Goal: Task Accomplishment & Management: Use online tool/utility

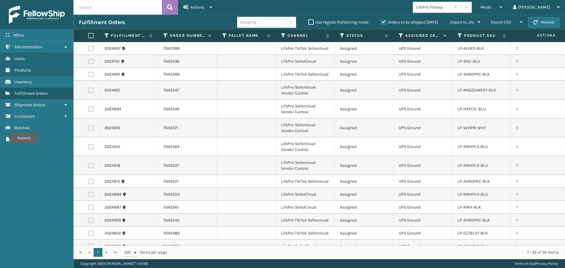
scroll to position [325, 0]
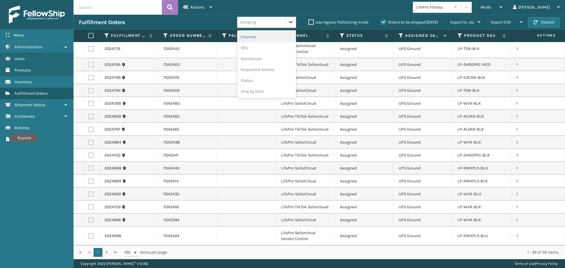
click at [288, 24] on icon at bounding box center [291, 22] width 6 height 6
click at [275, 46] on div "SKU" at bounding box center [266, 47] width 59 height 11
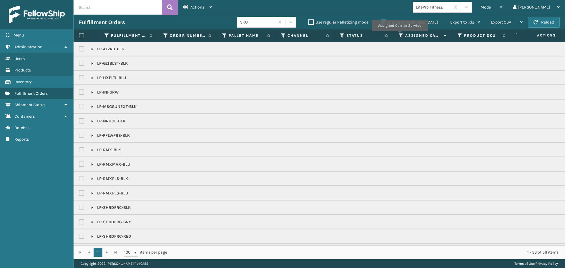
click at [399, 35] on icon at bounding box center [401, 35] width 5 height 5
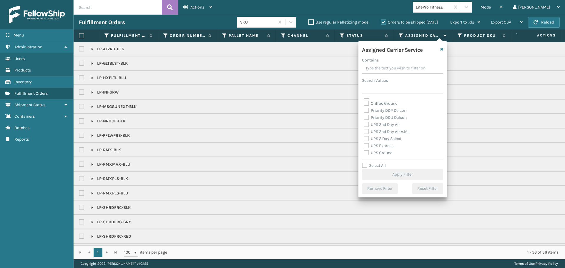
scroll to position [88, 0]
click at [366, 125] on label "UPS 2nd Day Air" at bounding box center [382, 125] width 36 height 5
click at [364, 125] on input "UPS 2nd Day Air" at bounding box center [364, 124] width 0 height 4
checkbox input "true"
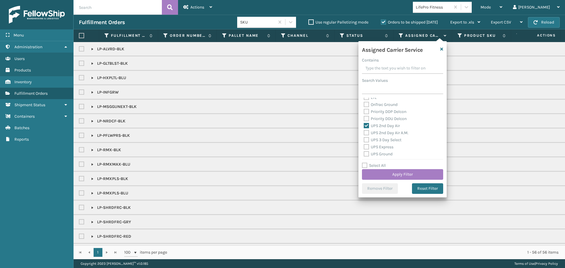
click at [368, 132] on label "UPS 2nd Day Air A.M." at bounding box center [386, 132] width 45 height 5
click at [364, 132] on input "UPS 2nd Day Air A.M." at bounding box center [364, 132] width 0 height 4
checkbox input "true"
click at [366, 110] on label "UPS 3 Day Select" at bounding box center [383, 110] width 38 height 5
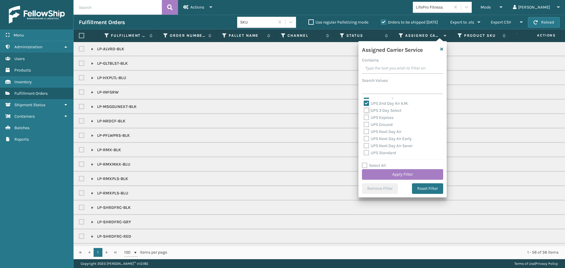
click at [364, 110] on input "UPS 3 Day Select" at bounding box center [364, 109] width 0 height 4
checkbox input "true"
click at [368, 118] on label "UPS Express" at bounding box center [379, 117] width 30 height 5
click at [364, 118] on input "UPS Express" at bounding box center [364, 116] width 0 height 4
checkbox input "true"
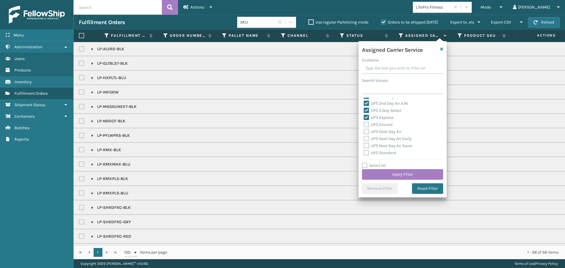
click at [368, 125] on label "UPS Ground" at bounding box center [378, 124] width 29 height 5
click at [364, 125] on input "UPS Ground" at bounding box center [364, 123] width 0 height 4
checkbox input "true"
click at [367, 132] on label "UPS Next Day Air" at bounding box center [383, 131] width 38 height 5
click at [364, 132] on input "UPS Next Day Air" at bounding box center [364, 130] width 0 height 4
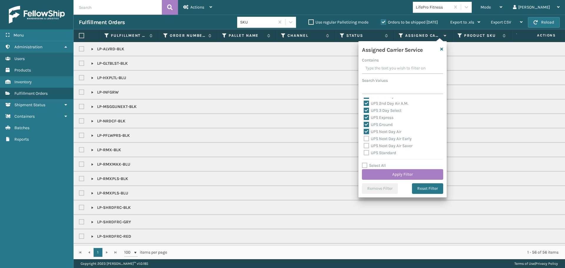
checkbox input "true"
click at [367, 139] on label "UPS Next Day Air Early" at bounding box center [388, 138] width 48 height 5
click at [364, 139] on input "UPS Next Day Air Early" at bounding box center [364, 137] width 0 height 4
checkbox input "true"
click at [366, 145] on label "UPS Next Day Air Saver" at bounding box center [388, 145] width 49 height 5
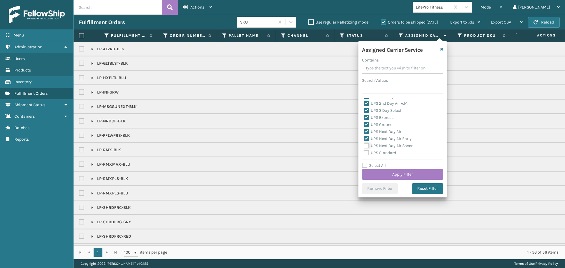
click at [364, 145] on input "UPS Next Day Air Saver" at bounding box center [364, 144] width 0 height 4
checkbox input "true"
click at [365, 123] on label "UPS Standard" at bounding box center [380, 123] width 32 height 5
click at [364, 123] on input "UPS Standard" at bounding box center [364, 122] width 0 height 4
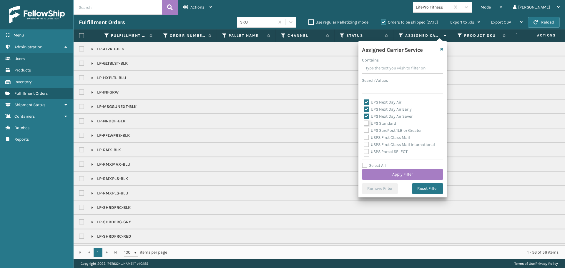
checkbox input "true"
click at [366, 129] on label "UPS SurePost 1LB or Greater" at bounding box center [393, 130] width 58 height 5
click at [364, 129] on input "UPS SurePost 1LB or Greater" at bounding box center [364, 129] width 0 height 4
checkbox input "true"
click at [419, 174] on button "Apply Filter" at bounding box center [402, 174] width 81 height 11
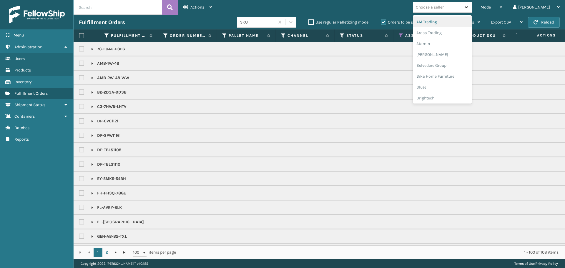
click at [468, 7] on icon at bounding box center [467, 7] width 4 height 2
click at [472, 22] on div "AM Trading" at bounding box center [442, 21] width 59 height 11
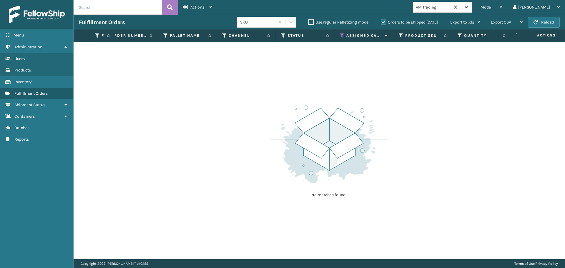
click at [469, 7] on icon at bounding box center [467, 7] width 6 height 6
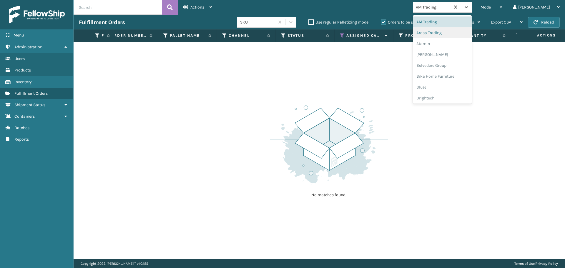
click at [472, 35] on div "Arosa Trading" at bounding box center [442, 32] width 59 height 11
click at [472, 11] on div at bounding box center [466, 7] width 11 height 11
click at [472, 48] on div "Atamin" at bounding box center [442, 43] width 59 height 11
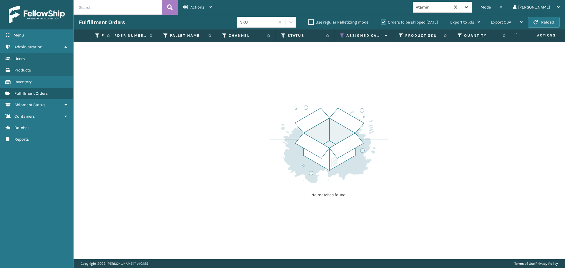
click at [472, 6] on div at bounding box center [466, 7] width 11 height 11
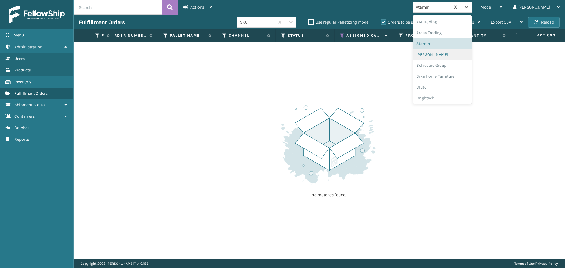
click at [472, 59] on div "[PERSON_NAME]" at bounding box center [442, 54] width 59 height 11
click at [469, 8] on icon at bounding box center [467, 7] width 6 height 6
click at [472, 64] on div "Belvedere Group" at bounding box center [442, 65] width 59 height 11
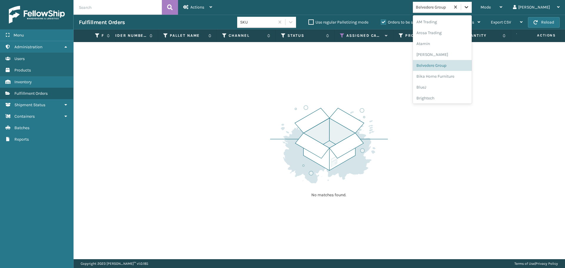
click at [469, 9] on icon at bounding box center [467, 7] width 6 height 6
click at [471, 79] on div "Bika Home Furniture" at bounding box center [442, 76] width 59 height 11
click at [472, 3] on div at bounding box center [466, 7] width 11 height 11
click at [469, 87] on div "BlueJ" at bounding box center [442, 87] width 59 height 11
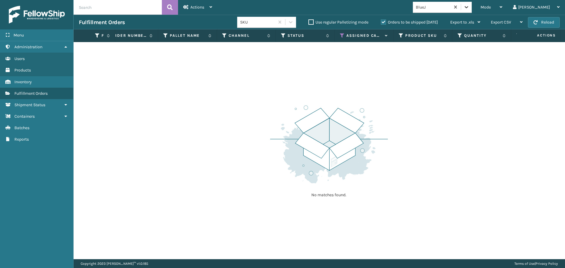
click at [469, 10] on icon at bounding box center [467, 7] width 6 height 6
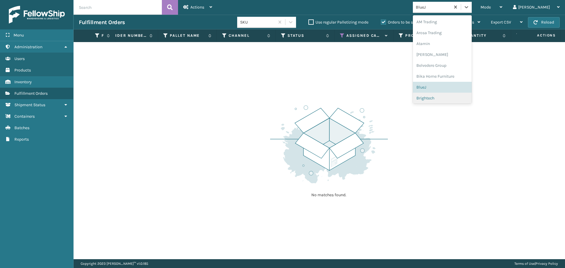
click at [471, 95] on div "Brightech" at bounding box center [442, 98] width 59 height 11
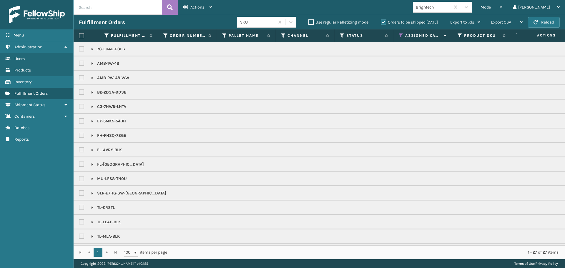
click at [80, 34] on label at bounding box center [81, 35] width 5 height 5
click at [79, 34] on input "checkbox" at bounding box center [79, 36] width 0 height 4
checkbox input "true"
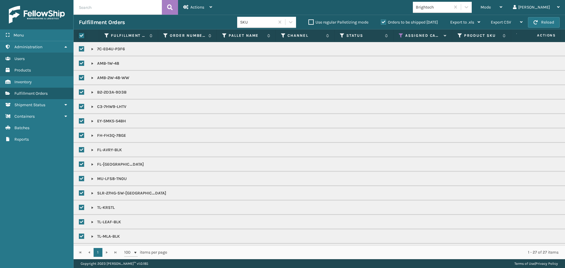
checkbox input "true"
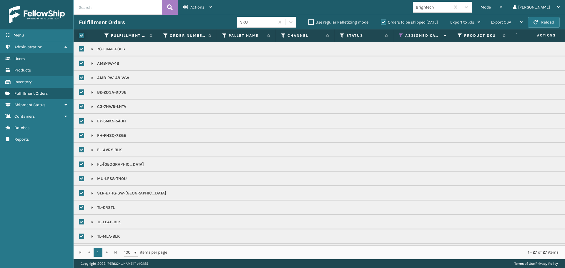
checkbox input "true"
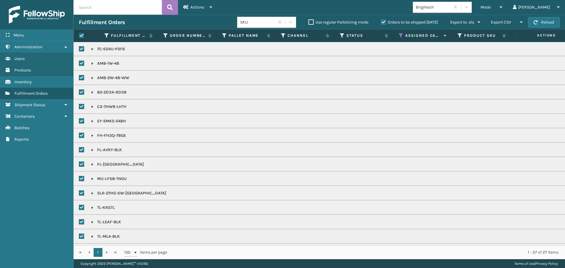
checkbox input "true"
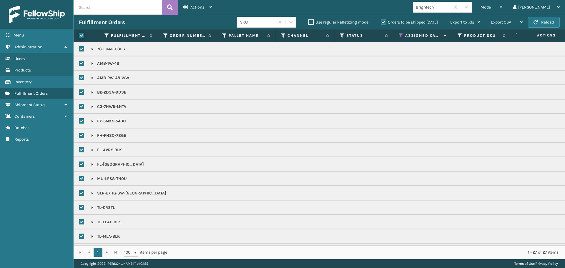
checkbox input "true"
click at [203, 8] on span "Actions" at bounding box center [197, 7] width 14 height 5
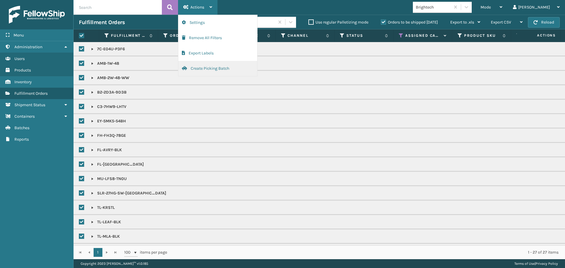
click at [230, 70] on button "Create Picking Batch" at bounding box center [217, 68] width 79 height 15
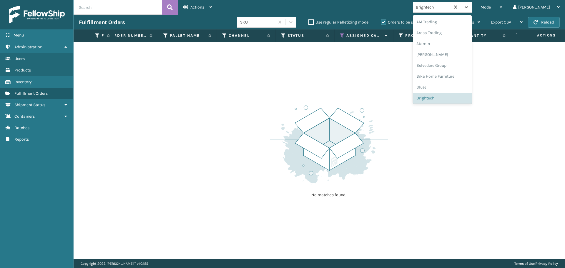
click at [438, 8] on div "Brightech" at bounding box center [433, 7] width 35 height 6
click at [449, 58] on div "LifePro Fitness" at bounding box center [442, 59] width 59 height 11
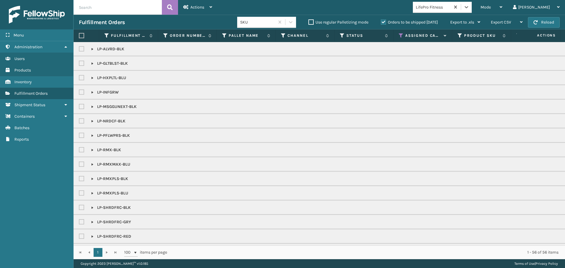
click at [82, 36] on label at bounding box center [81, 35] width 5 height 5
click at [79, 36] on input "checkbox" at bounding box center [79, 36] width 0 height 4
checkbox input "true"
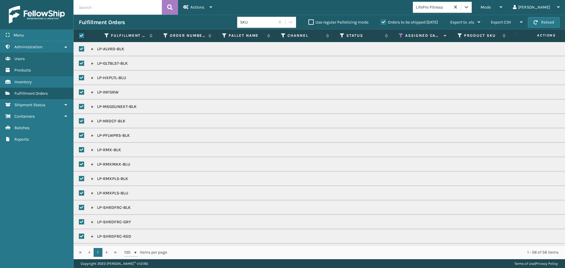
checkbox input "true"
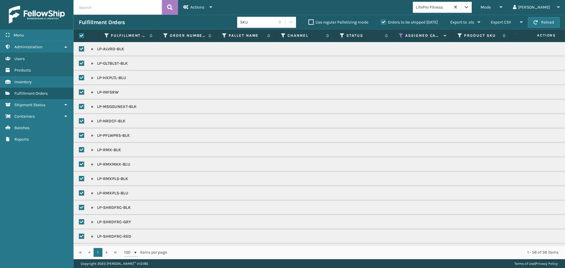
checkbox input "true"
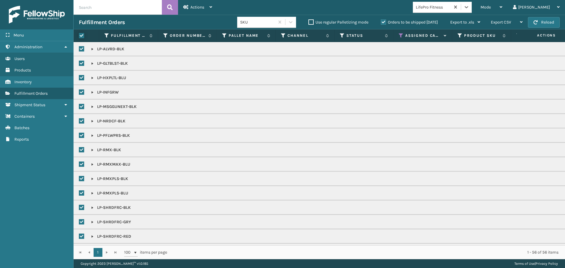
checkbox input "true"
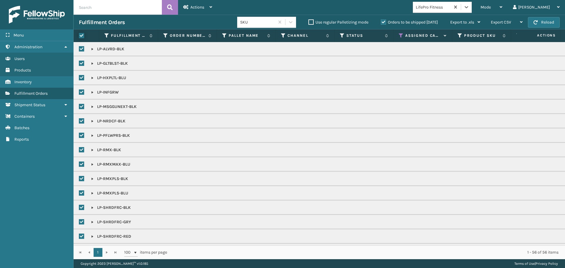
checkbox input "true"
click at [197, 4] on div "Actions" at bounding box center [197, 7] width 29 height 15
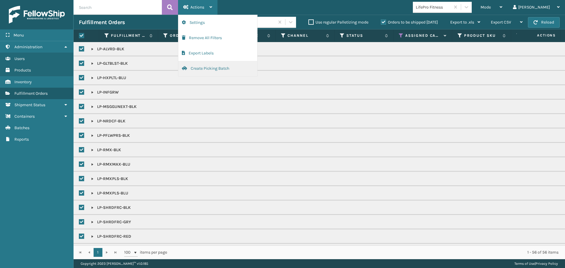
click at [199, 69] on button "Create Picking Batch" at bounding box center [217, 68] width 79 height 15
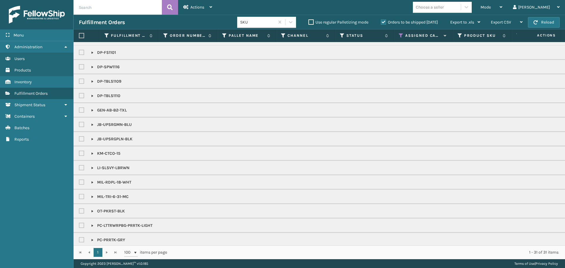
scroll to position [0, 0]
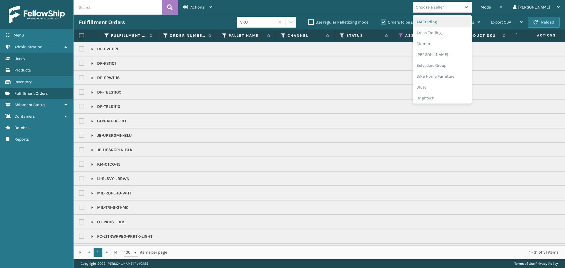
click at [461, 10] on div "Choose a seller" at bounding box center [437, 7] width 48 height 10
click at [444, 71] on div "Dapper Supply" at bounding box center [442, 72] width 59 height 11
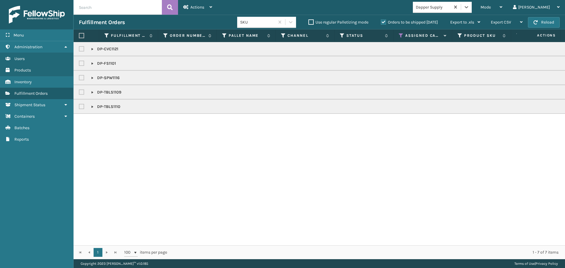
click at [83, 37] on label at bounding box center [81, 35] width 5 height 5
click at [79, 37] on input "checkbox" at bounding box center [79, 36] width 0 height 4
checkbox input "true"
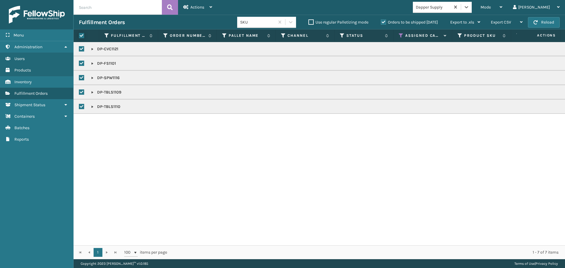
checkbox input "true"
click at [203, 10] on div "Actions" at bounding box center [197, 7] width 29 height 15
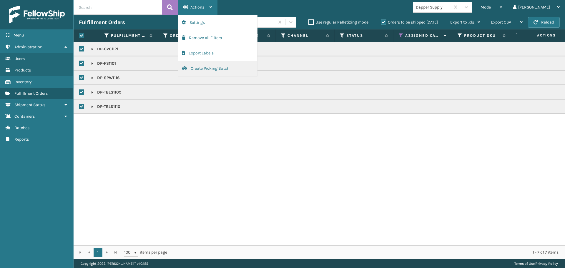
click at [208, 72] on button "Create Picking Batch" at bounding box center [217, 68] width 79 height 15
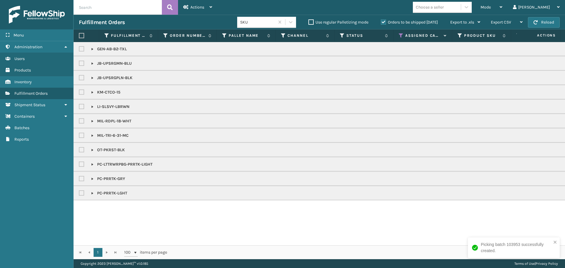
click at [79, 32] on th at bounding box center [87, 35] width 26 height 13
click at [81, 34] on label at bounding box center [81, 35] width 5 height 5
click at [79, 34] on input "checkbox" at bounding box center [79, 36] width 0 height 4
checkbox input "true"
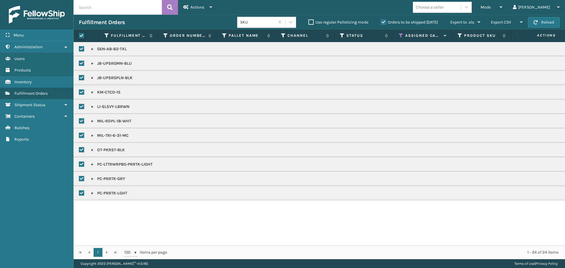
checkbox input "true"
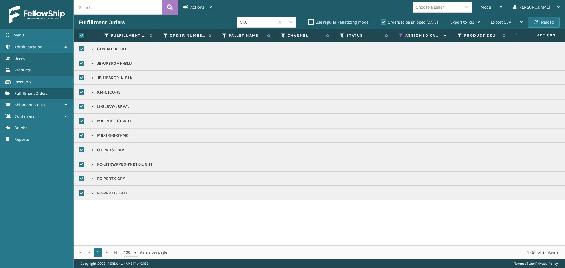
checkbox input "true"
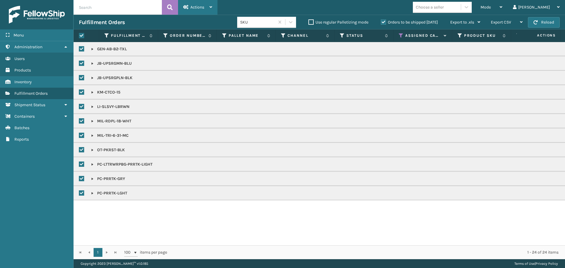
click at [201, 9] on span "Actions" at bounding box center [197, 7] width 14 height 5
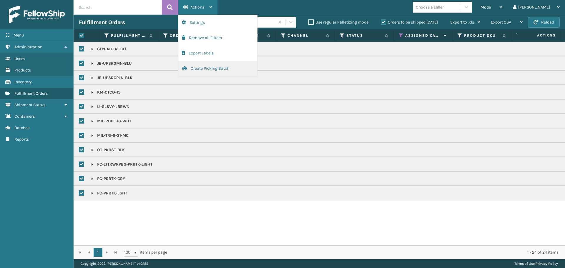
click at [207, 72] on button "Create Picking Batch" at bounding box center [217, 68] width 79 height 15
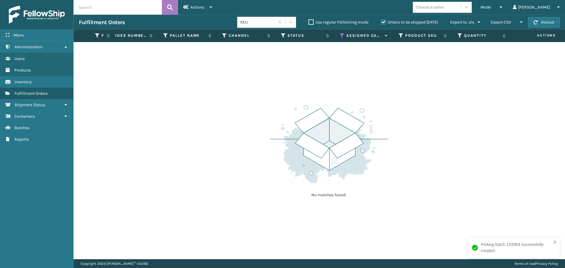
click at [342, 34] on icon at bounding box center [342, 35] width 5 height 5
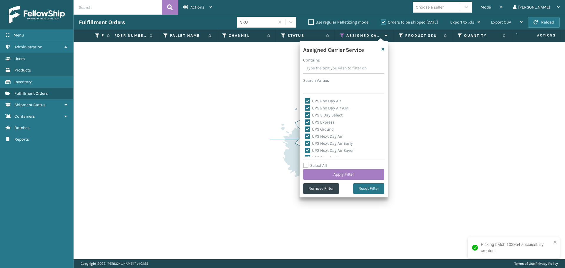
click at [316, 165] on label "Select All" at bounding box center [315, 165] width 24 height 5
click at [316, 163] on input "Select All" at bounding box center [347, 162] width 88 height 1
checkbox input "true"
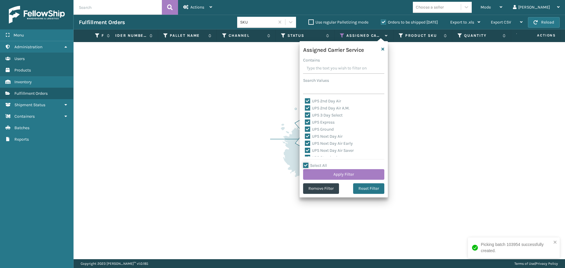
checkbox input "true"
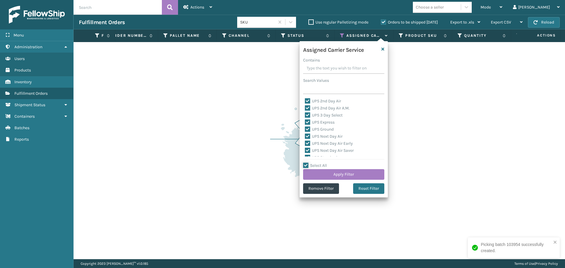
checkbox input "true"
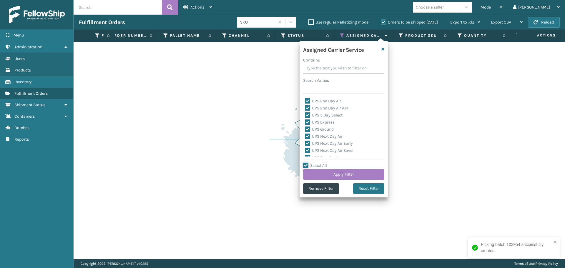
checkbox input "true"
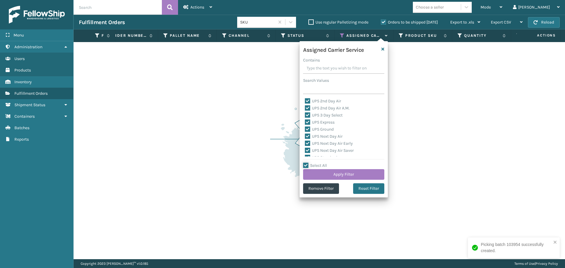
checkbox input "true"
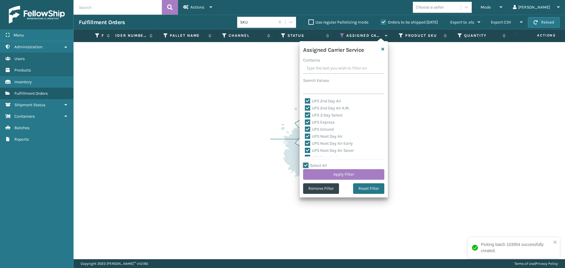
checkbox input "true"
click at [316, 165] on label "Select All" at bounding box center [315, 165] width 24 height 5
click at [316, 163] on input "Select All" at bounding box center [347, 162] width 88 height 1
checkbox input "false"
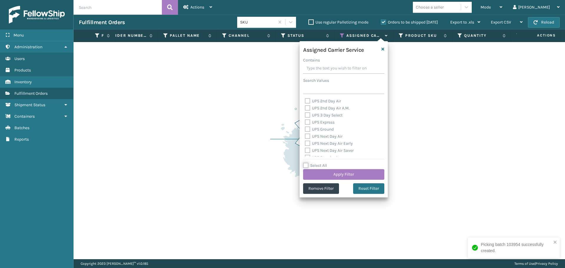
checkbox input "false"
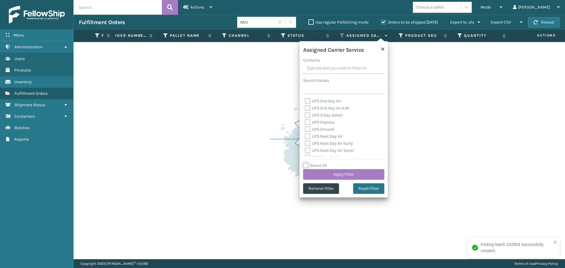
checkbox input "false"
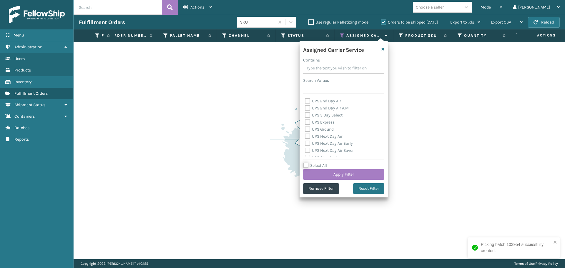
checkbox input "false"
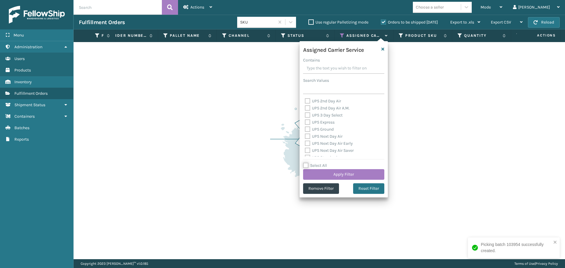
checkbox input "false"
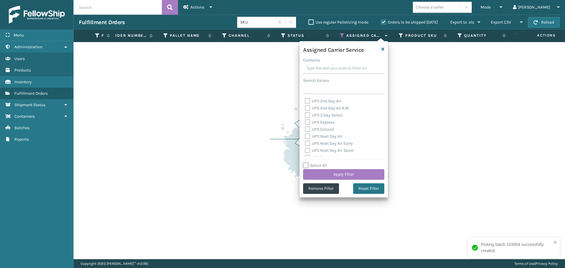
checkbox input "false"
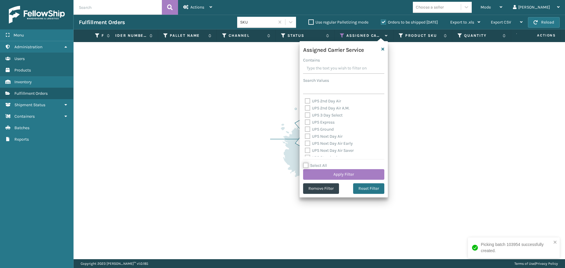
checkbox input "false"
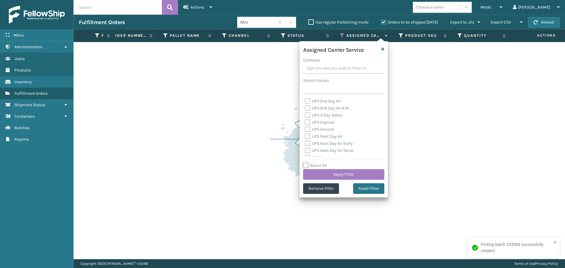
checkbox input "false"
click at [316, 165] on label "Select All" at bounding box center [315, 165] width 24 height 5
click at [316, 163] on input "Select All" at bounding box center [347, 162] width 88 height 1
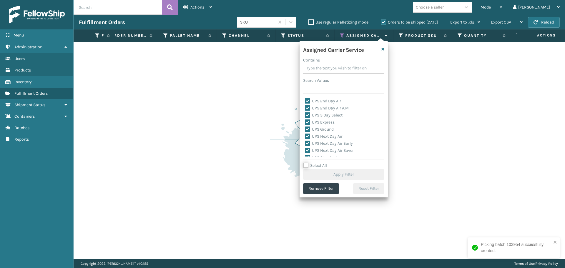
checkbox input "true"
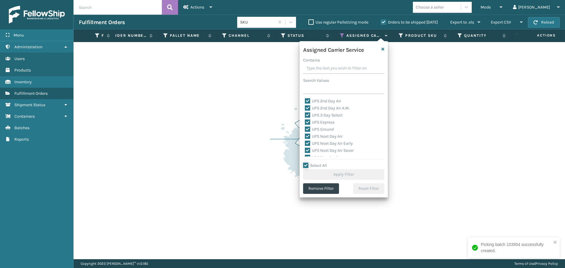
checkbox input "true"
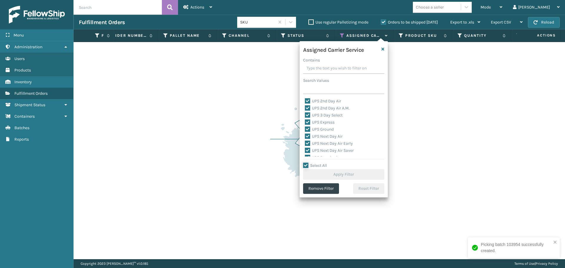
checkbox input "true"
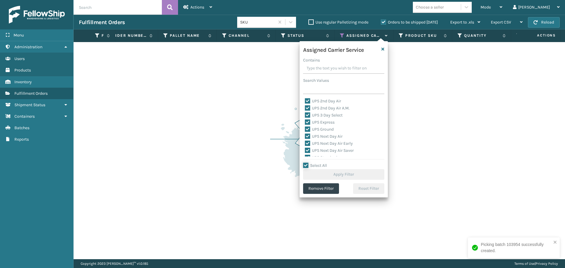
checkbox input "true"
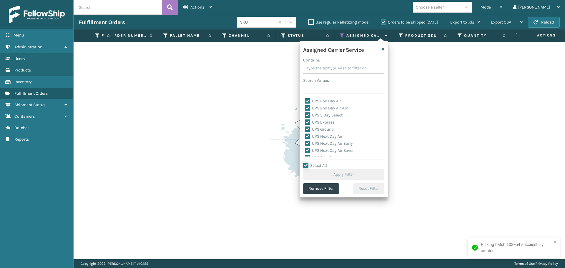
checkbox input "true"
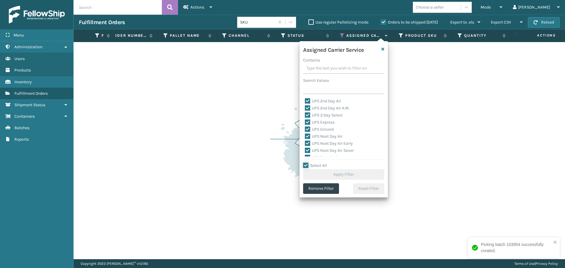
checkbox input "true"
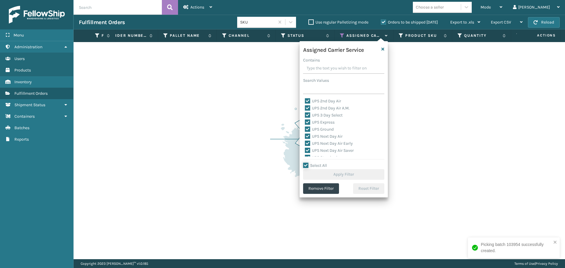
checkbox input "true"
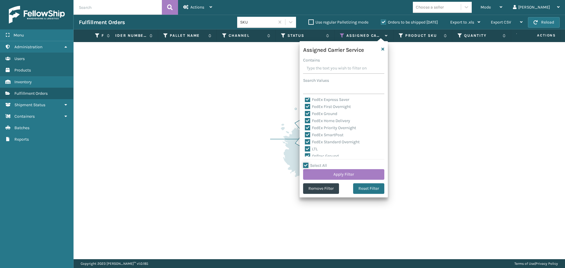
scroll to position [118, 0]
click at [318, 139] on div "LTL" at bounding box center [344, 138] width 78 height 7
click at [315, 139] on label "LTL" at bounding box center [311, 138] width 13 height 5
click at [305, 139] on input "LTL" at bounding box center [305, 137] width 0 height 4
checkbox input "false"
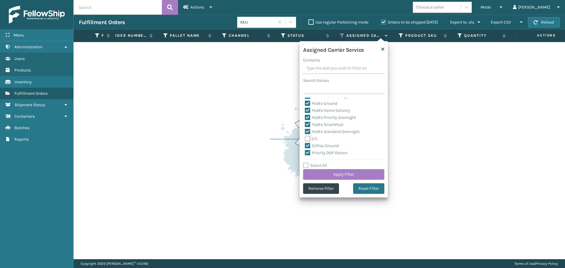
checkbox input "false"
click at [351, 175] on button "Apply Filter" at bounding box center [343, 174] width 81 height 11
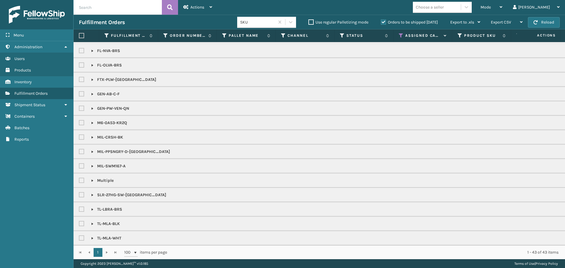
scroll to position [248, 0]
click at [444, 6] on div "Choose a seller" at bounding box center [430, 7] width 28 height 6
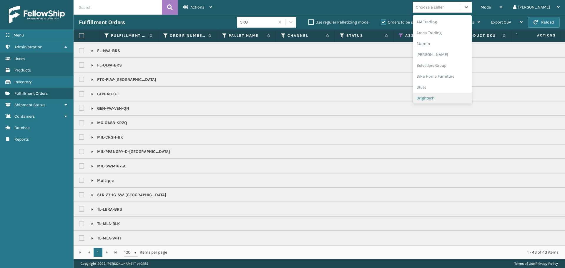
click at [457, 98] on div "Brightech" at bounding box center [442, 98] width 59 height 11
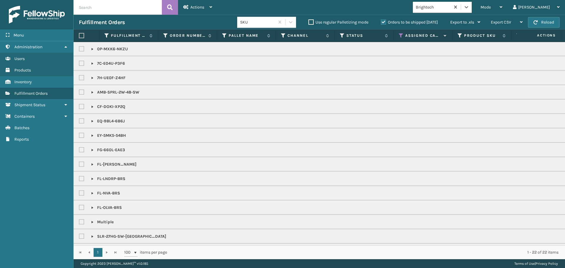
click at [80, 35] on label at bounding box center [81, 35] width 5 height 5
click at [79, 35] on input "checkbox" at bounding box center [79, 36] width 0 height 4
checkbox input "true"
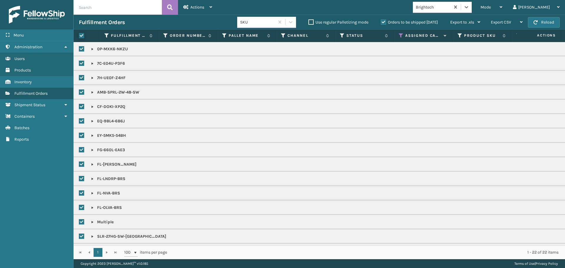
checkbox input "true"
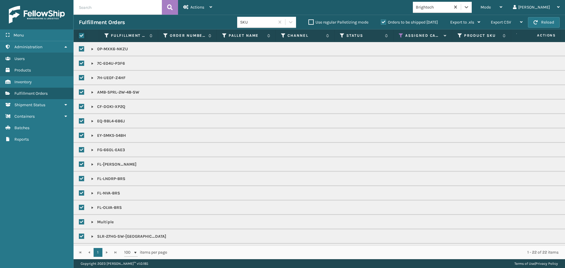
checkbox input "true"
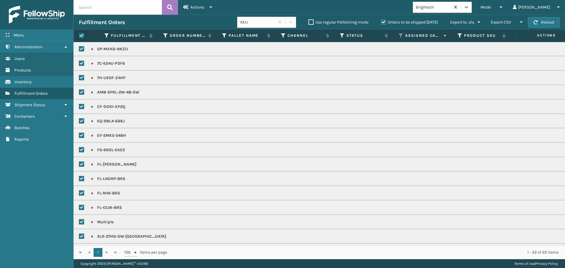
checkbox input "true"
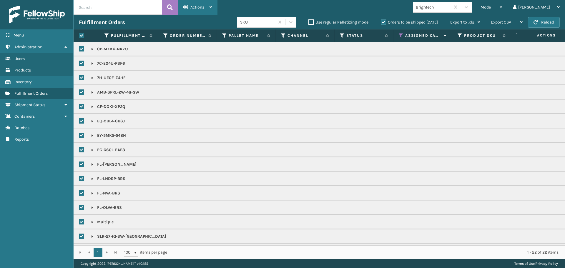
click at [196, 6] on span "Actions" at bounding box center [197, 7] width 14 height 5
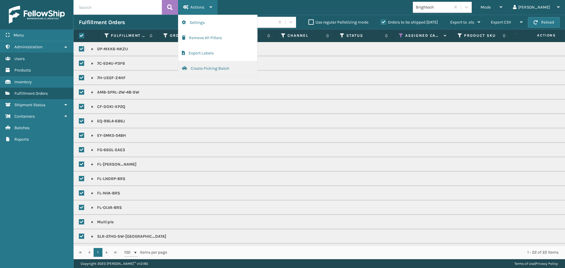
click at [211, 70] on button "Create Picking Batch" at bounding box center [217, 68] width 79 height 15
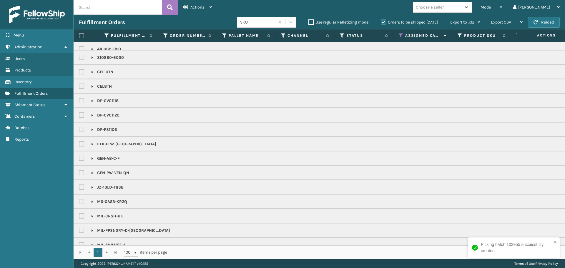
scroll to position [0, 0]
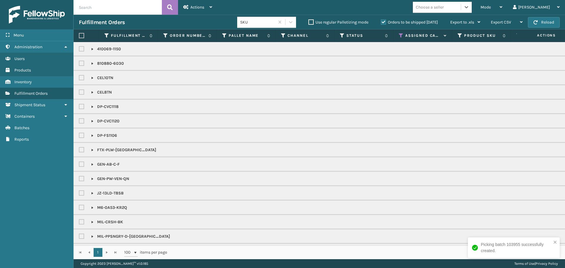
click at [461, 5] on div "Choose a seller" at bounding box center [437, 7] width 48 height 10
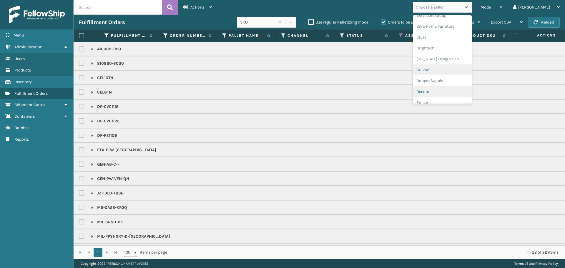
scroll to position [59, 0]
click at [454, 76] on div "Dapper Supply" at bounding box center [442, 72] width 59 height 11
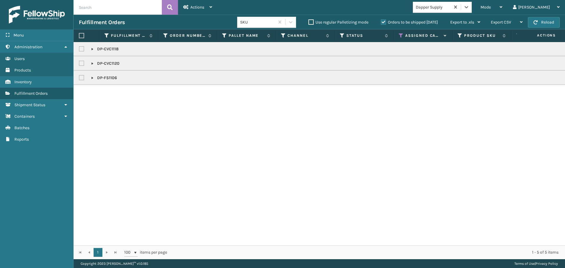
click at [82, 36] on label at bounding box center [81, 35] width 5 height 5
click at [79, 36] on input "checkbox" at bounding box center [79, 36] width 0 height 4
checkbox input "true"
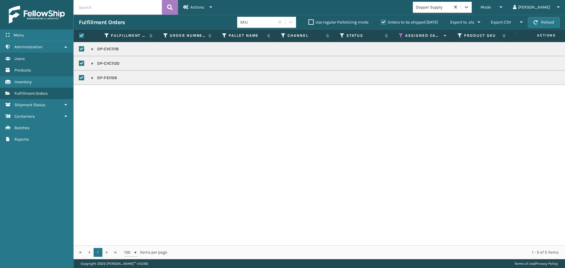
checkbox input "true"
click at [207, 5] on div "Actions" at bounding box center [197, 7] width 29 height 15
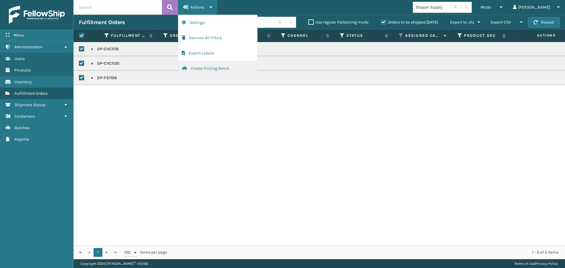
click at [235, 72] on button "Create Picking Batch" at bounding box center [217, 68] width 79 height 15
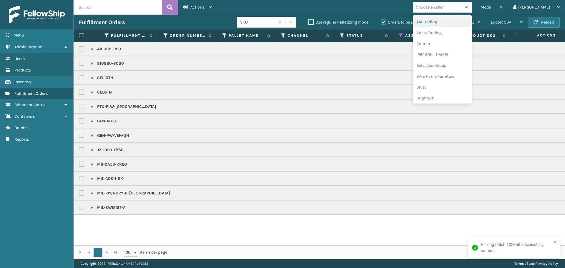
click at [461, 5] on div "Choose a seller" at bounding box center [437, 7] width 48 height 10
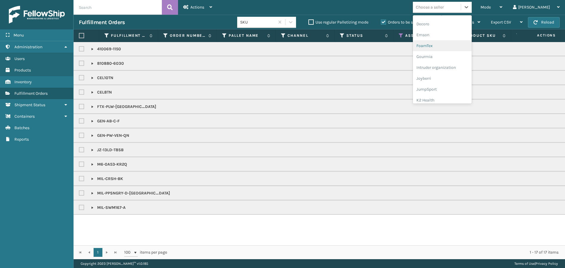
click at [447, 46] on div "FoamTex" at bounding box center [442, 45] width 59 height 11
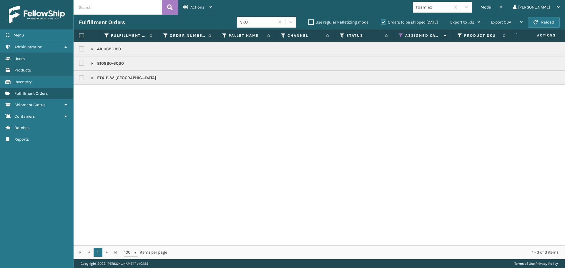
click at [82, 35] on label at bounding box center [81, 35] width 5 height 5
click at [79, 35] on input "checkbox" at bounding box center [79, 36] width 0 height 4
checkbox input "true"
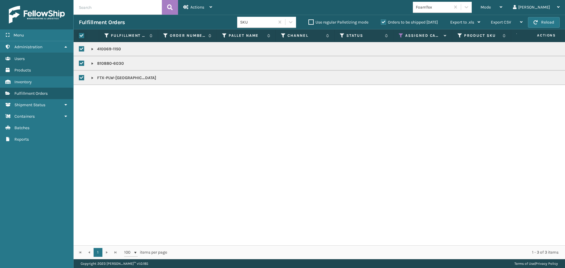
checkbox input "true"
click at [192, 4] on div "Actions" at bounding box center [197, 7] width 29 height 15
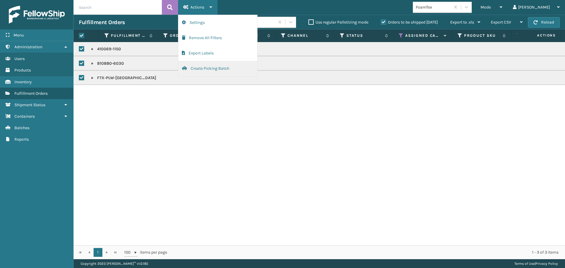
click at [209, 70] on button "Create Picking Batch" at bounding box center [217, 68] width 79 height 15
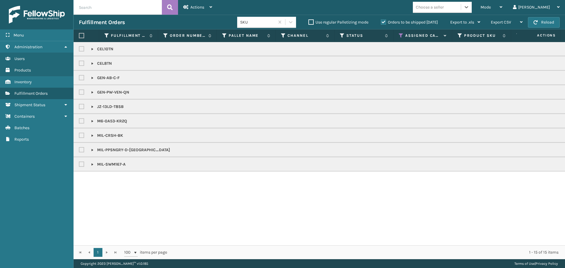
click at [79, 36] on label at bounding box center [81, 35] width 5 height 5
click at [79, 36] on input "checkbox" at bounding box center [79, 36] width 0 height 4
checkbox input "true"
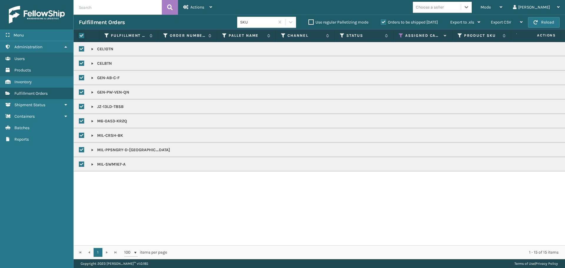
checkbox input "true"
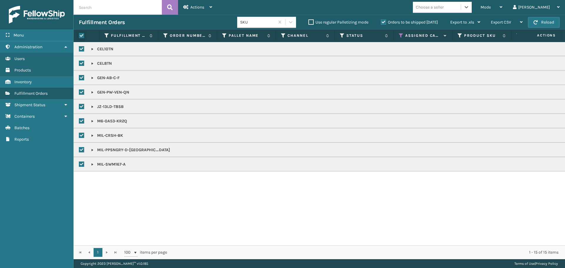
checkbox input "true"
click at [189, 8] on div "Actions" at bounding box center [197, 7] width 29 height 15
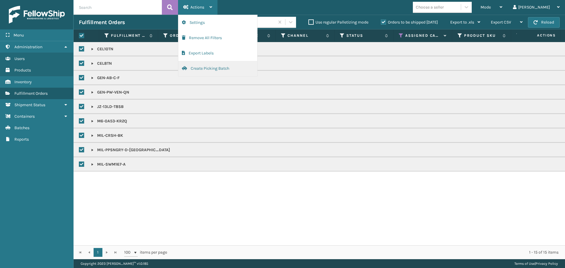
click at [212, 72] on button "Create Picking Batch" at bounding box center [217, 68] width 79 height 15
